Goal: Information Seeking & Learning: Learn about a topic

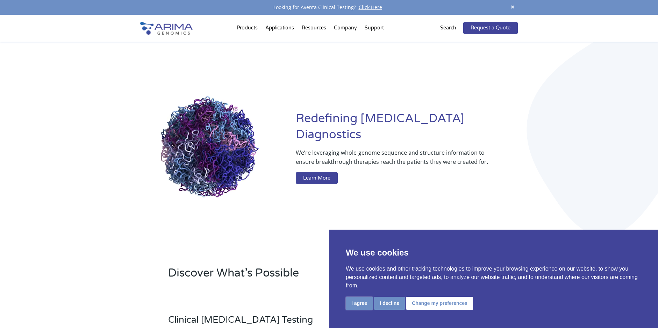
click at [358, 306] on button "I agree" at bounding box center [359, 303] width 27 height 13
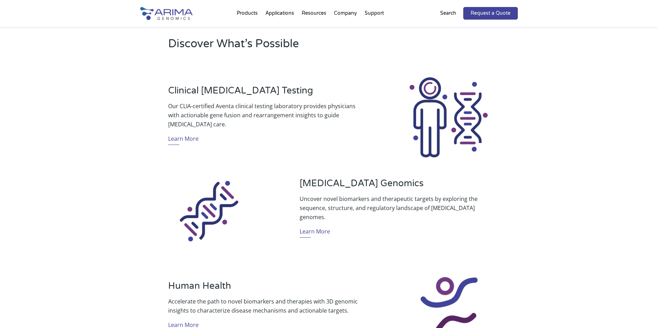
scroll to position [196, 0]
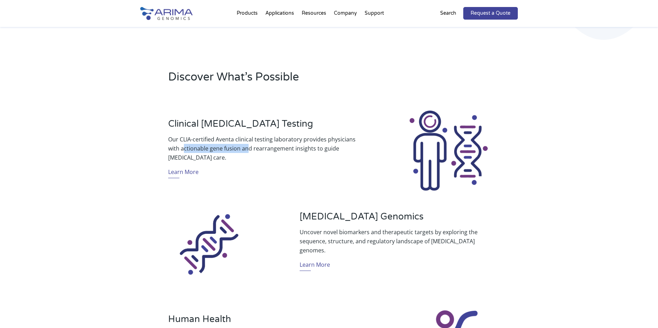
drag, startPoint x: 183, startPoint y: 149, endPoint x: 249, endPoint y: 149, distance: 65.8
click at [249, 149] on p "Our CLIA-certified Aventa clinical testing laboratory provides physicians with …" at bounding box center [263, 148] width 190 height 27
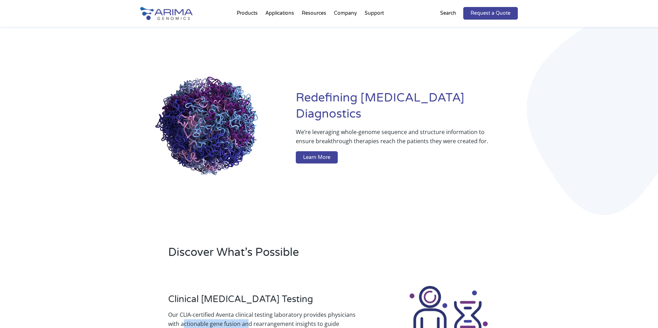
scroll to position [0, 0]
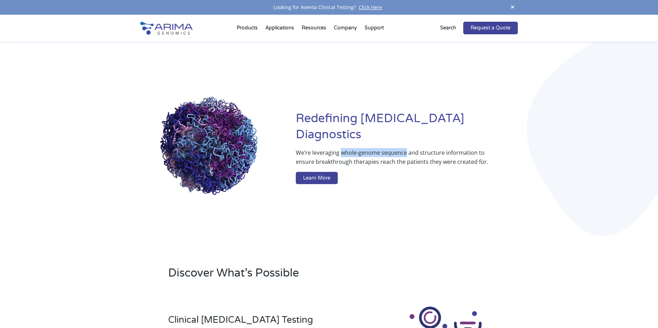
drag, startPoint x: 341, startPoint y: 145, endPoint x: 406, endPoint y: 145, distance: 64.7
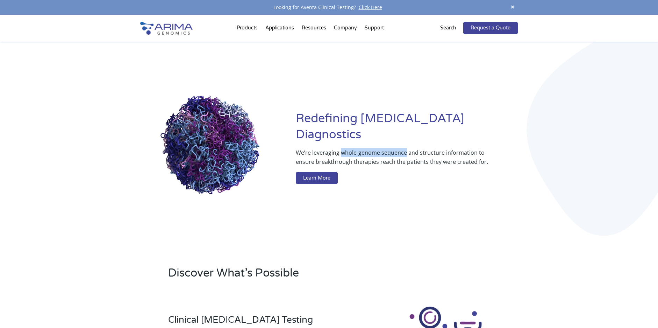
click at [406, 148] on p "We’re leveraging whole-genome sequence and structure information to ensure brea…" at bounding box center [393, 160] width 194 height 24
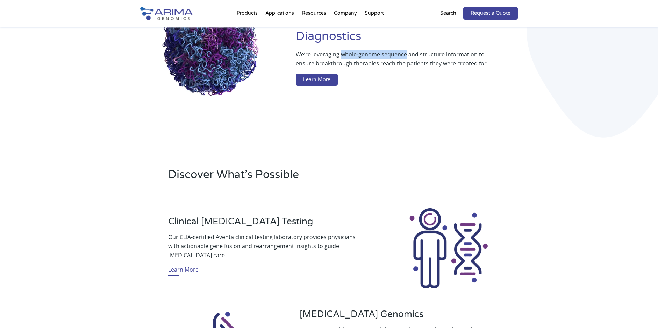
scroll to position [140, 0]
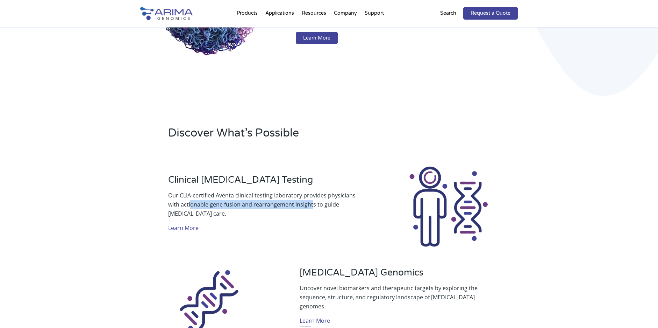
drag, startPoint x: 190, startPoint y: 205, endPoint x: 311, endPoint y: 205, distance: 121.0
click at [311, 205] on p "Our CLIA-certified Aventa clinical testing laboratory provides physicians with …" at bounding box center [263, 204] width 190 height 27
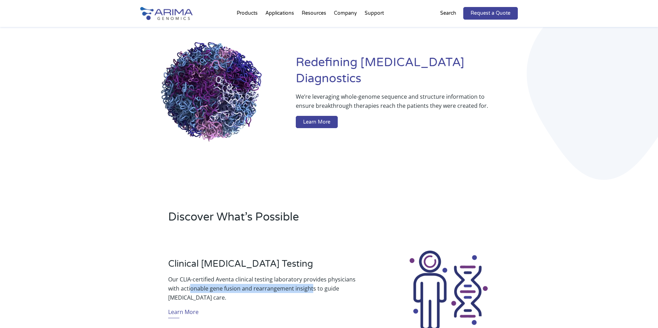
scroll to position [0, 0]
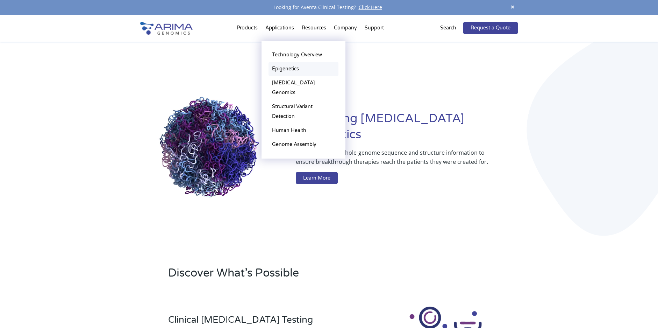
click at [289, 71] on link "Epigenetics" at bounding box center [304, 69] width 70 height 14
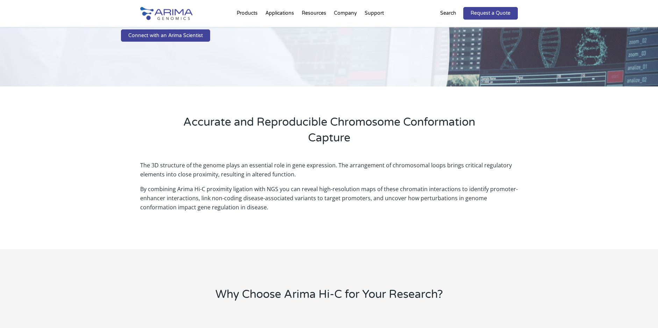
scroll to position [112, 0]
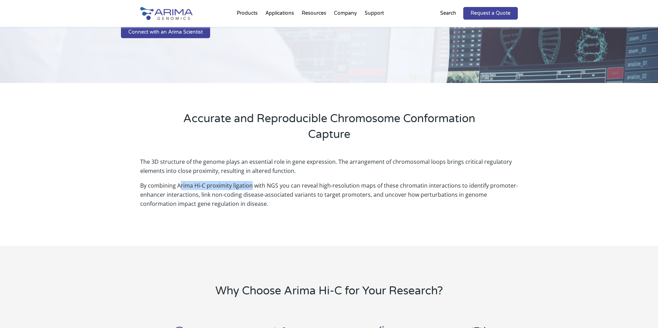
drag, startPoint x: 181, startPoint y: 185, endPoint x: 252, endPoint y: 185, distance: 70.7
click at [252, 185] on p "By combining Arima Hi-C proximity ligation with NGS you can reveal high-resolut…" at bounding box center [329, 194] width 378 height 27
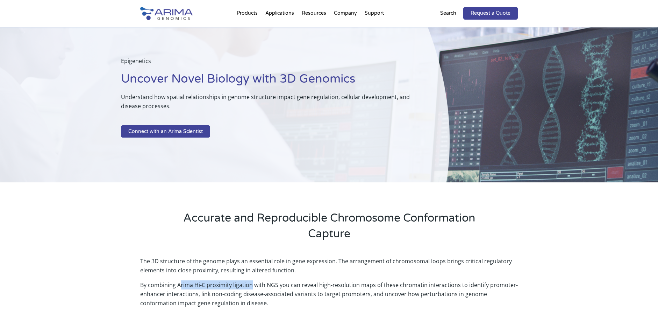
scroll to position [0, 0]
